Goal: Information Seeking & Learning: Learn about a topic

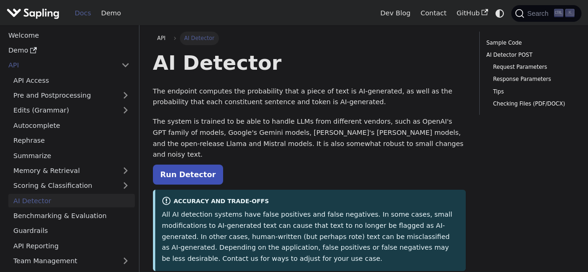
select select "English"
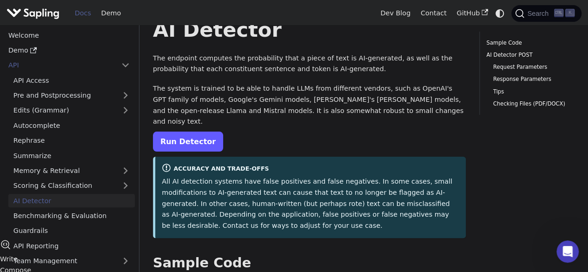
scroll to position [95, 0]
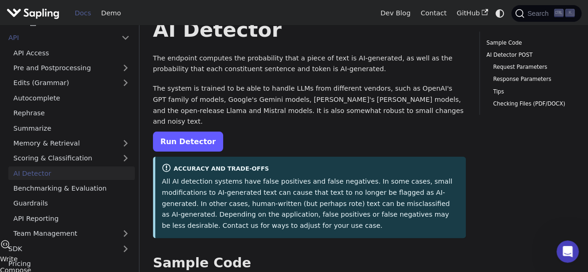
click at [194, 133] on link "Run Detector" at bounding box center [188, 141] width 70 height 20
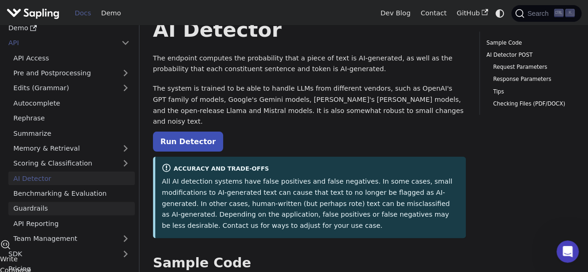
scroll to position [21, 0]
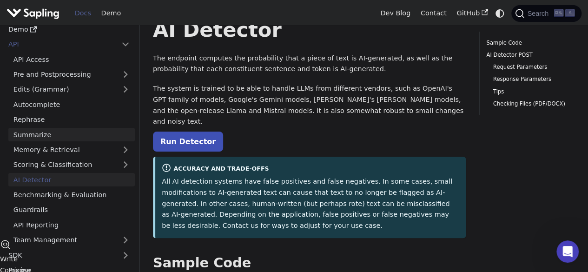
click at [50, 134] on link "Summarize" at bounding box center [71, 134] width 126 height 13
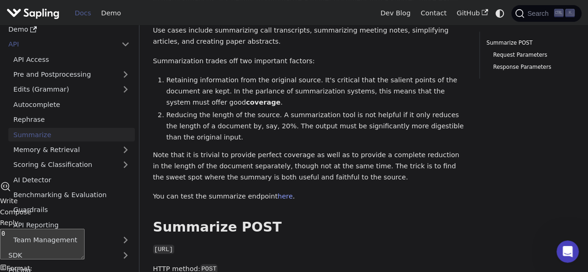
scroll to position [93, 0]
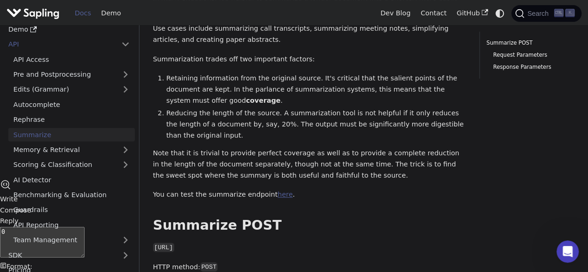
click at [277, 190] on link "here" at bounding box center [284, 193] width 15 height 7
click at [56, 113] on link "Rephrase" at bounding box center [71, 119] width 126 height 13
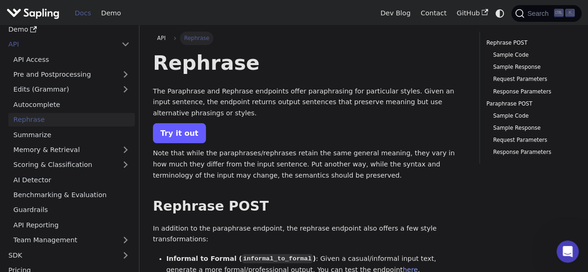
click at [184, 123] on link "Try it out" at bounding box center [179, 133] width 53 height 20
